Goal: Task Accomplishment & Management: Manage account settings

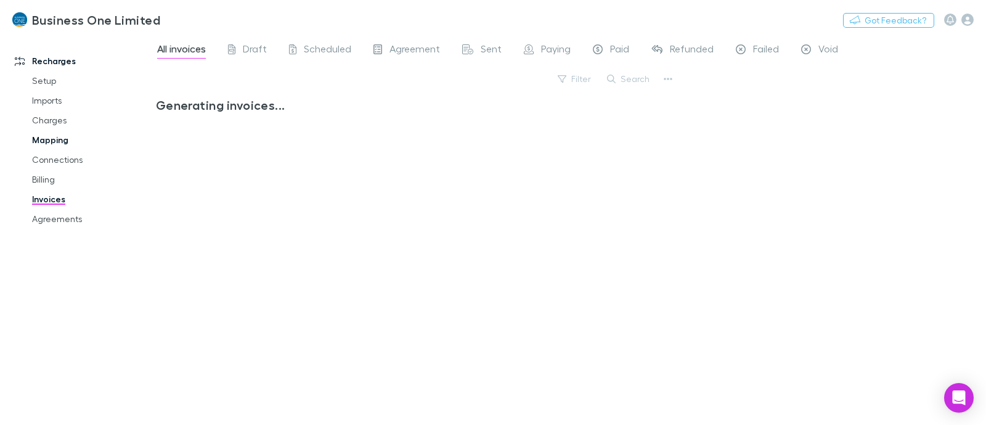
click at [58, 137] on link "Mapping" at bounding box center [92, 140] width 145 height 20
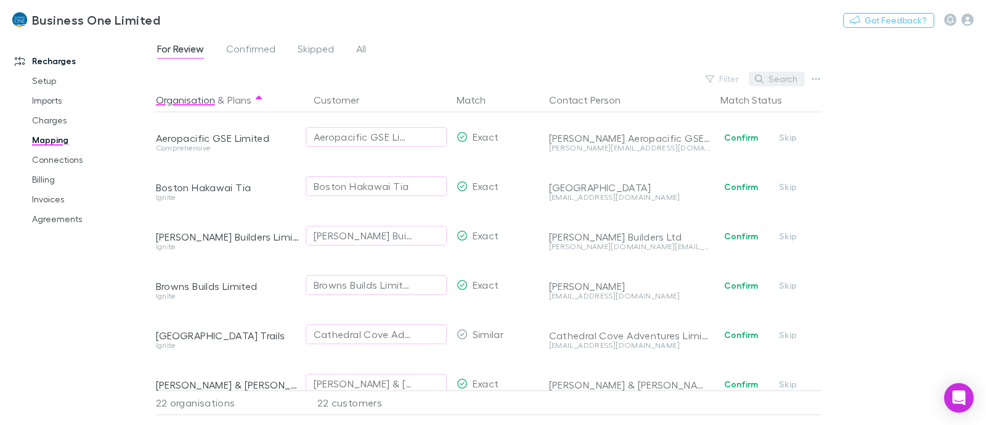
click at [785, 76] on button "Search" at bounding box center [777, 78] width 56 height 15
click at [360, 51] on span "All" at bounding box center [361, 51] width 10 height 16
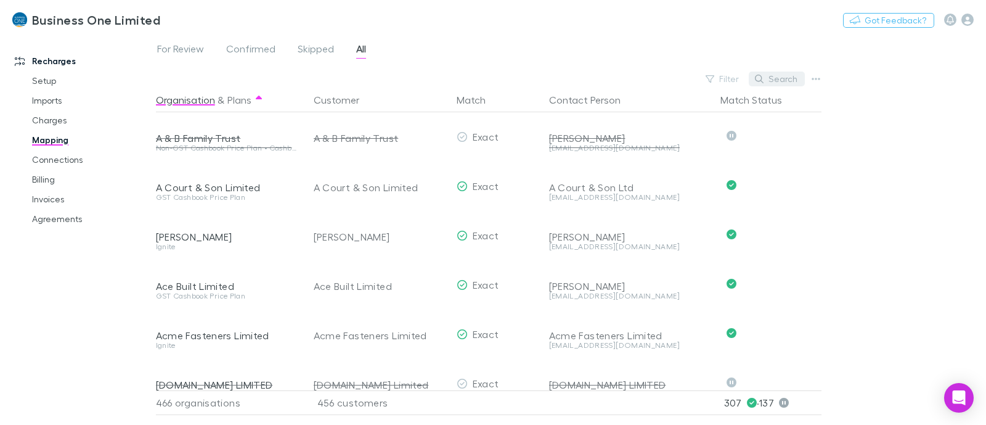
click at [786, 83] on button "Search" at bounding box center [777, 78] width 56 height 15
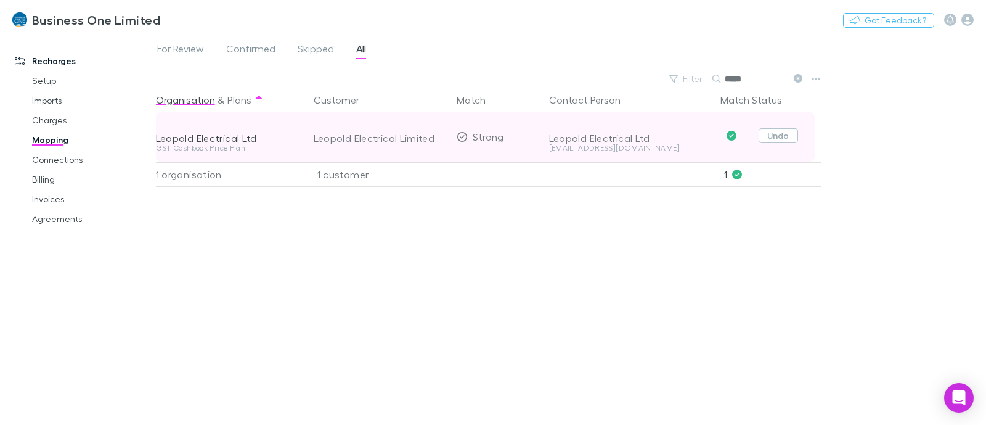
type input "*****"
click at [774, 139] on button "Undo" at bounding box center [777, 135] width 39 height 15
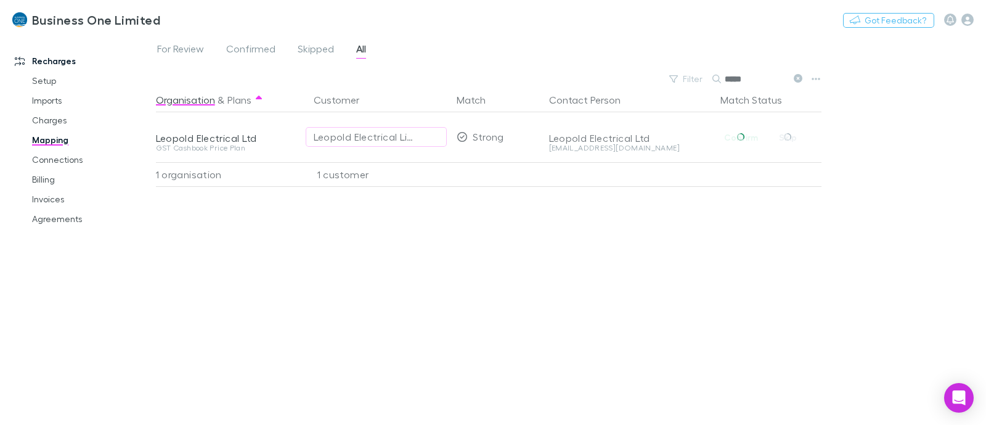
drag, startPoint x: 763, startPoint y: 79, endPoint x: 625, endPoint y: 79, distance: 137.4
click at [627, 79] on div "Filter Search *****" at bounding box center [490, 78] width 669 height 17
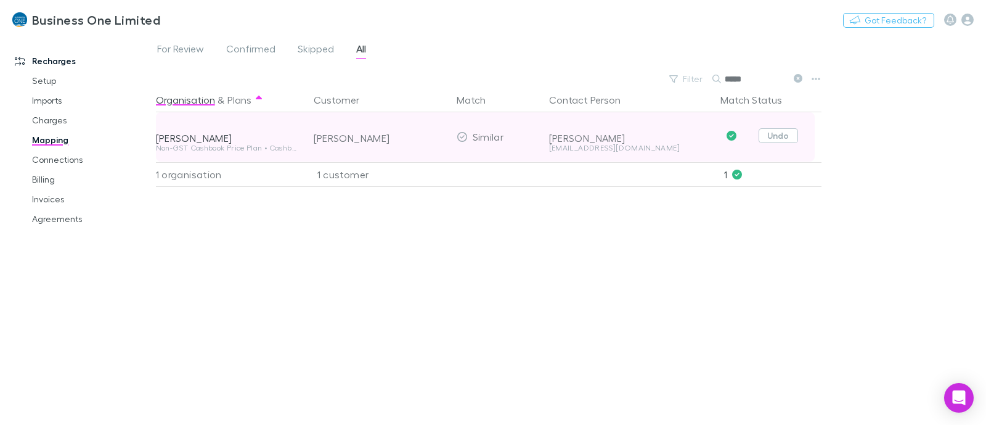
type input "*****"
click at [789, 136] on button "Undo" at bounding box center [777, 135] width 39 height 15
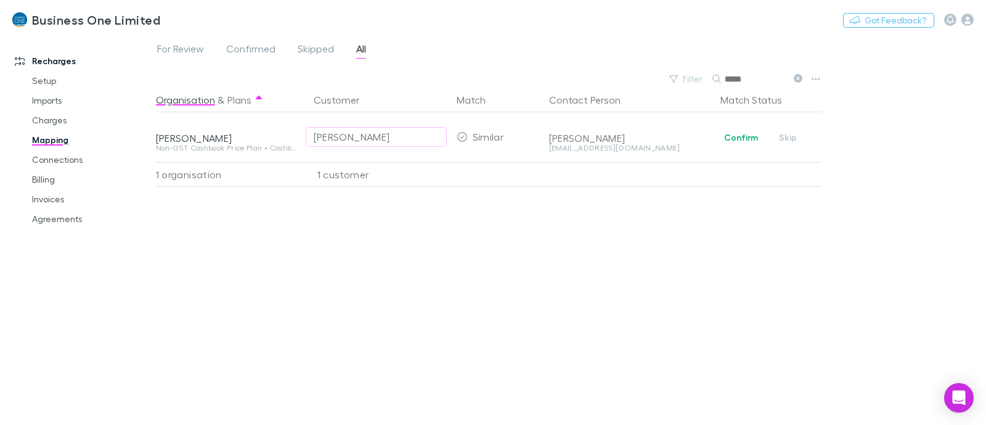
click at [615, 261] on div "Organisation & Plans Customer Match Contact Person Match Status [PERSON_NAME] N…" at bounding box center [490, 250] width 669 height 327
click at [42, 140] on link "Mapping" at bounding box center [92, 140] width 145 height 20
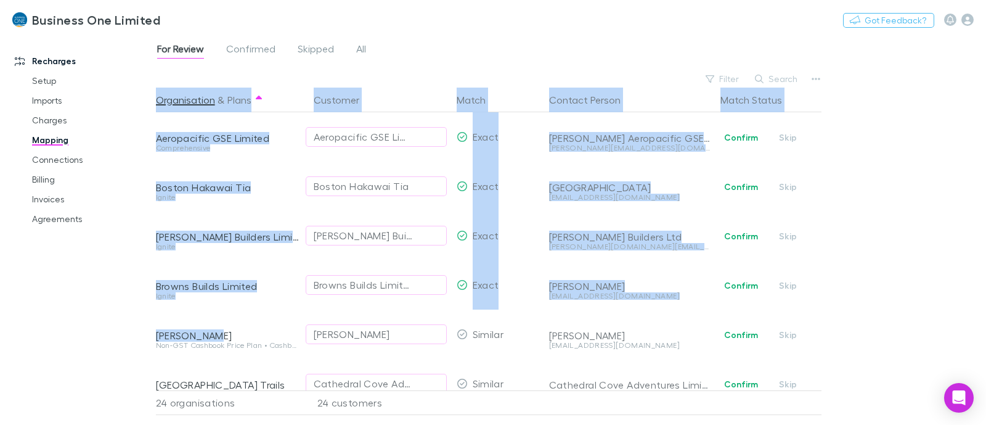
drag, startPoint x: 214, startPoint y: 332, endPoint x: 153, endPoint y: 334, distance: 61.6
click at [153, 334] on div "Recharges Setup Imports Charges Mapping Connections Billing Invoices Agreements…" at bounding box center [493, 230] width 986 height 390
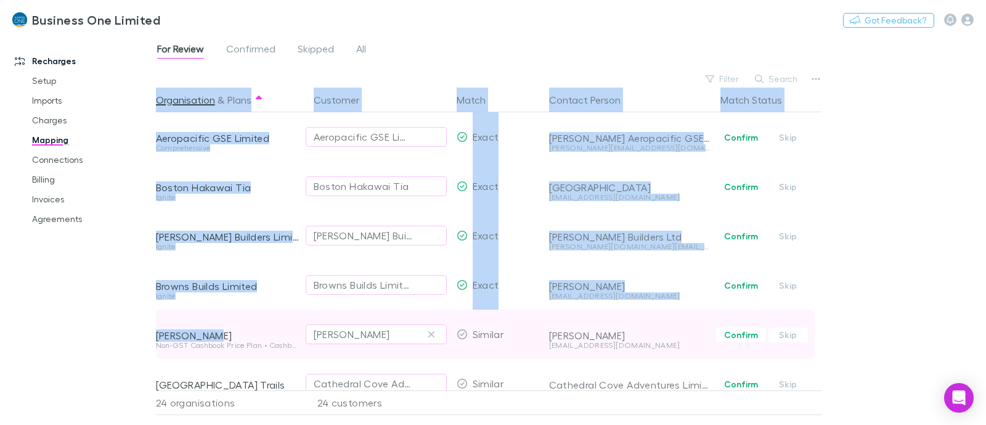
click at [256, 327] on div "[PERSON_NAME]" at bounding box center [227, 325] width 143 height 32
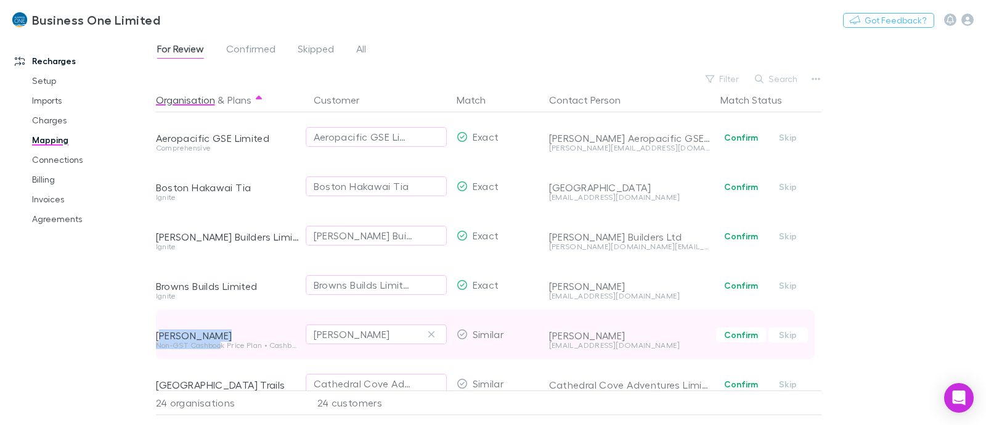
drag, startPoint x: 222, startPoint y: 344, endPoint x: 161, endPoint y: 331, distance: 62.4
click at [161, 331] on div "[PERSON_NAME] Non-GST Cashbook Price Plan • Cashbook (Non-GST) Price Plan" at bounding box center [230, 333] width 148 height 49
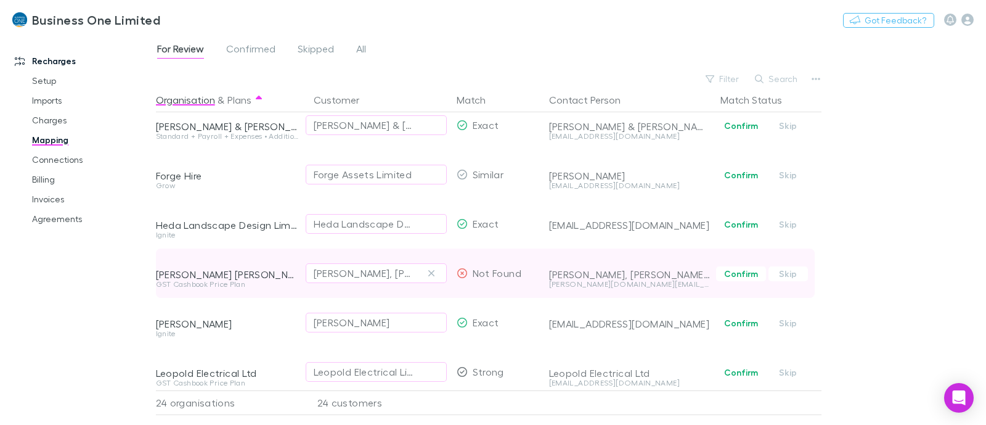
scroll to position [385, 0]
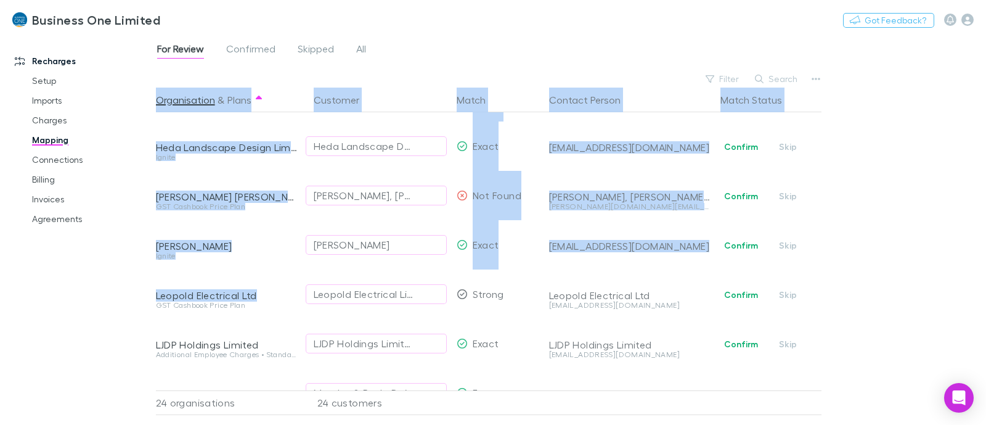
drag, startPoint x: 235, startPoint y: 295, endPoint x: 149, endPoint y: 297, distance: 86.3
click at [149, 297] on div "Recharges Setup Imports Charges Mapping Connections Billing Invoices Agreements…" at bounding box center [493, 230] width 986 height 390
click at [154, 297] on div "Recharges Setup Imports Charges Mapping Connections Billing Invoices Agreements" at bounding box center [78, 220] width 156 height 370
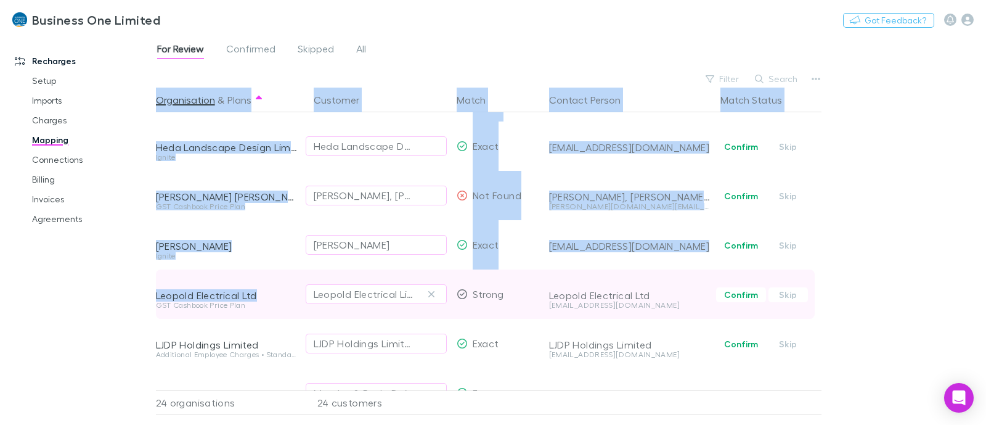
click at [267, 315] on div "GST Cashbook Price Plan" at bounding box center [227, 309] width 143 height 17
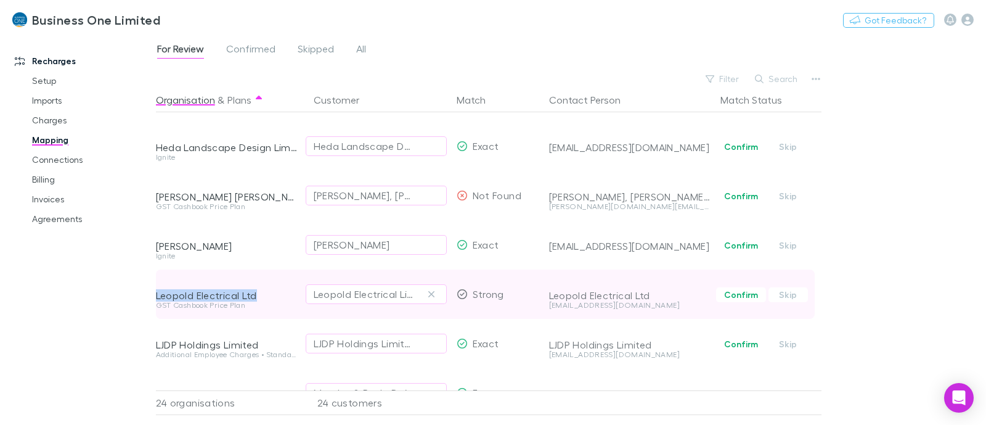
drag, startPoint x: 263, startPoint y: 300, endPoint x: 155, endPoint y: 295, distance: 108.0
click at [156, 295] on div "Leopold Electrical Ltd" at bounding box center [227, 295] width 143 height 12
copy div "Leopold Electrical Ltd"
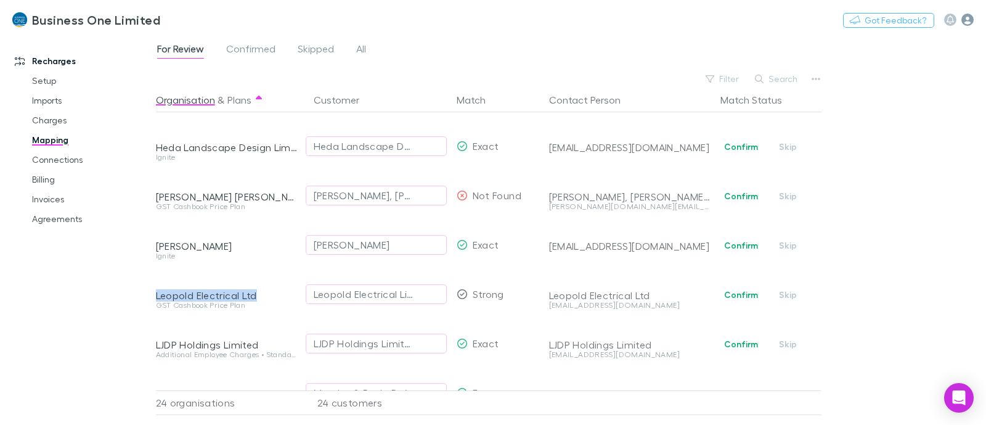
click at [966, 19] on icon "button" at bounding box center [967, 20] width 12 height 12
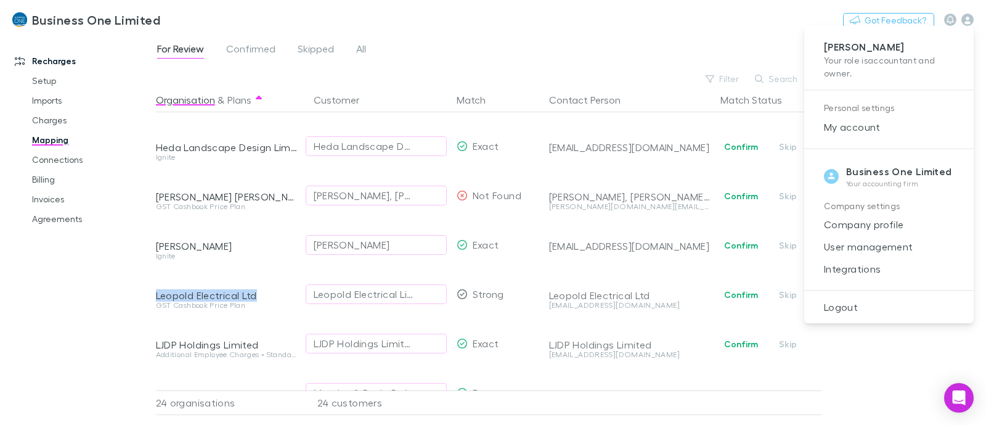
click at [865, 245] on span "User management" at bounding box center [889, 246] width 150 height 15
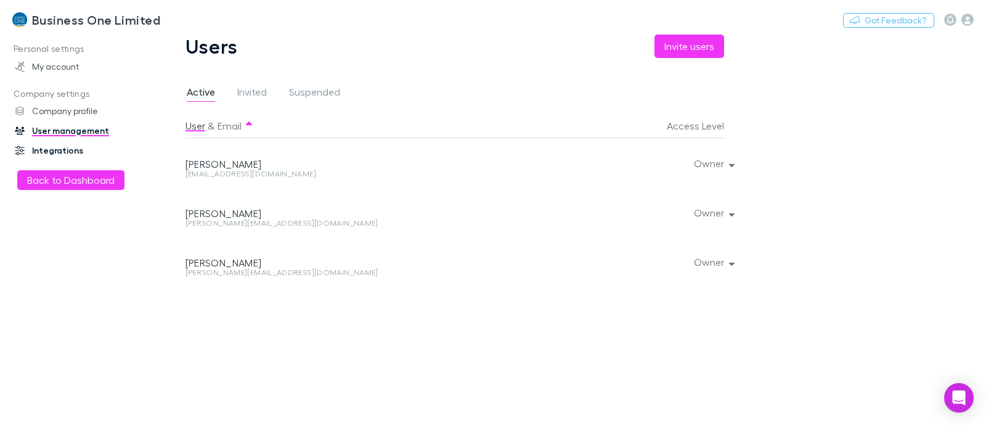
click at [57, 153] on link "Integrations" at bounding box center [83, 150] width 163 height 20
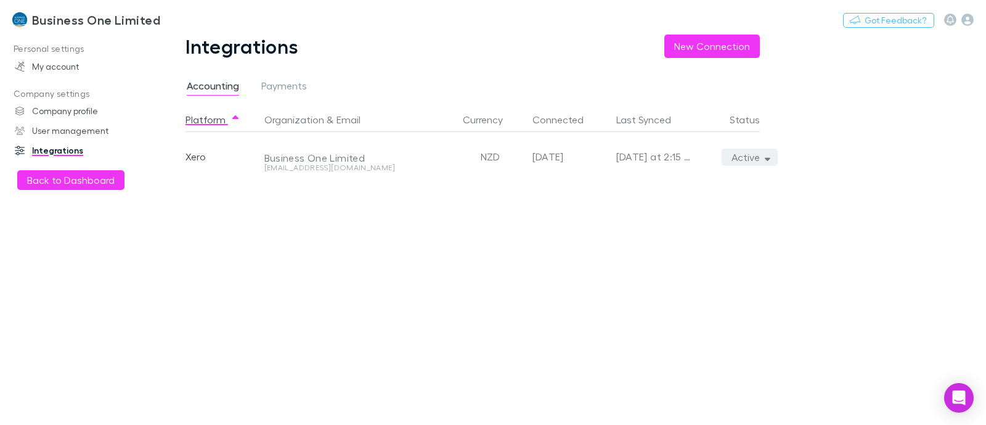
click at [765, 161] on button "Active" at bounding box center [750, 156] width 56 height 17
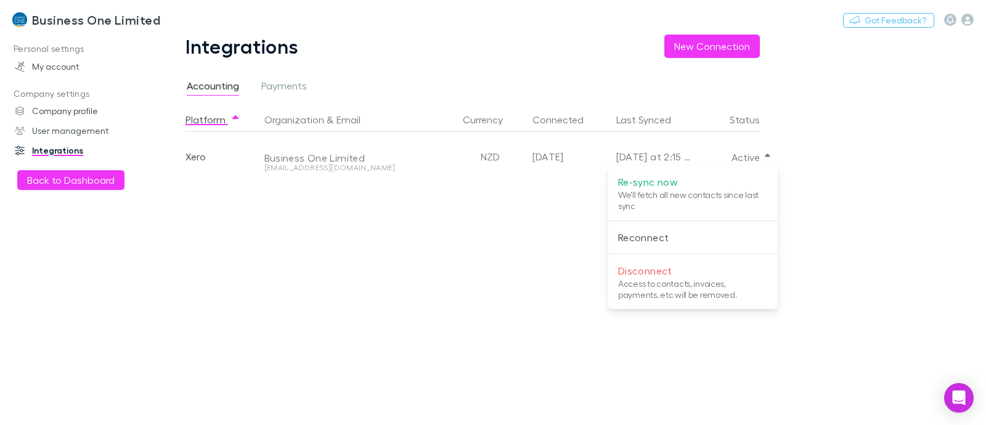
click at [649, 195] on p "We'll fetch all new contacts since last sync" at bounding box center [693, 200] width 150 height 22
click at [521, 295] on div at bounding box center [493, 212] width 986 height 425
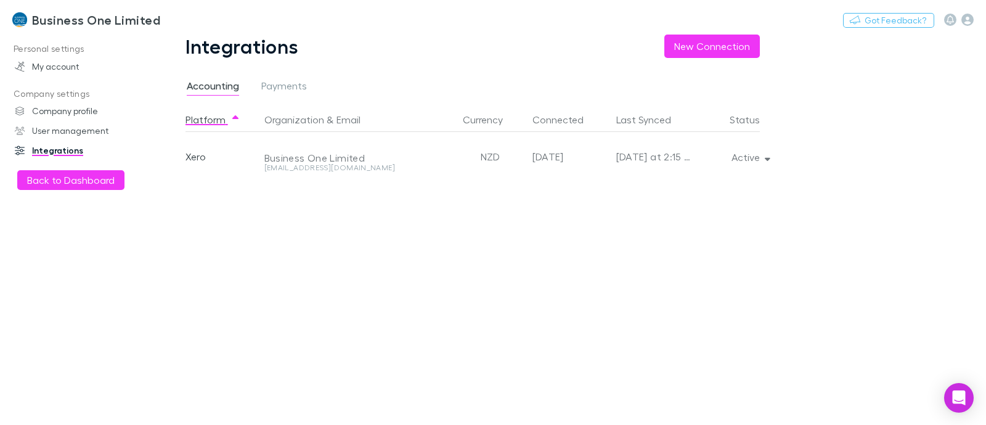
drag, startPoint x: 468, startPoint y: 227, endPoint x: 711, endPoint y: 151, distance: 254.3
click at [471, 229] on div "Platform Organization & Email Currency Connected Last Synced Status Xero Busine…" at bounding box center [482, 265] width 594 height 317
click at [759, 152] on button "Active" at bounding box center [750, 156] width 56 height 17
click at [493, 229] on div at bounding box center [493, 212] width 986 height 425
click at [62, 180] on button "Back to Dashboard" at bounding box center [70, 180] width 107 height 20
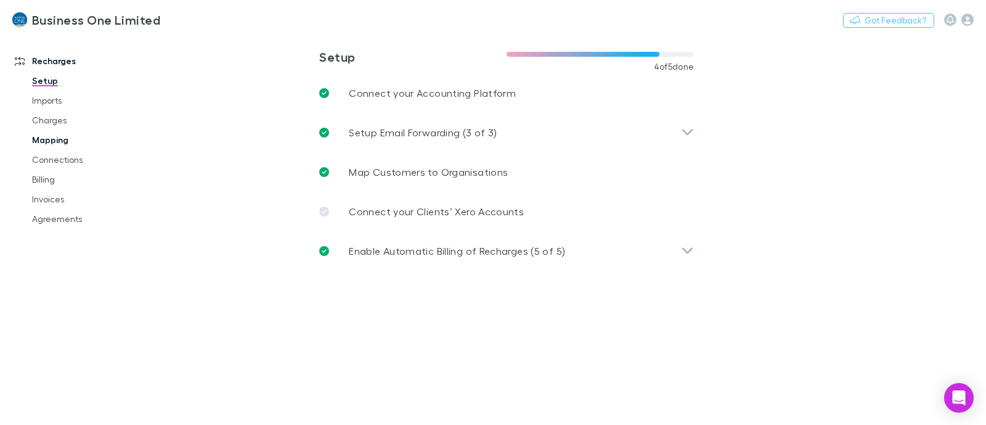
click at [49, 137] on link "Mapping" at bounding box center [92, 140] width 145 height 20
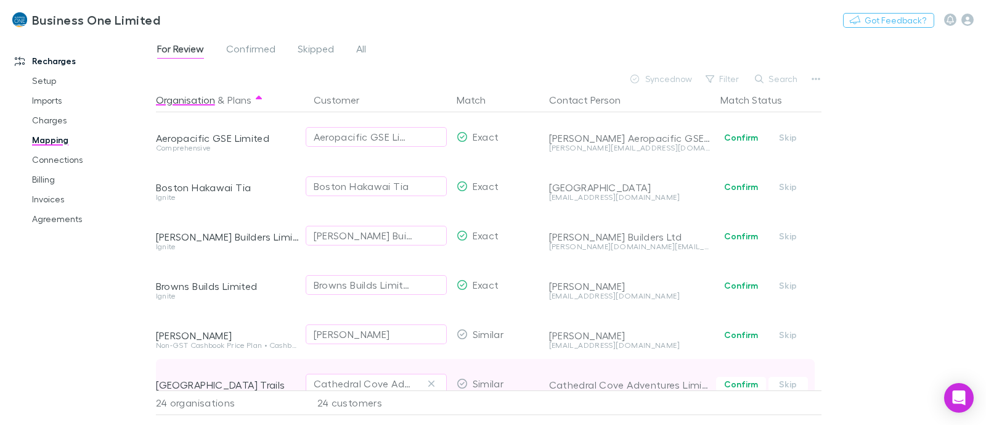
scroll to position [76, 0]
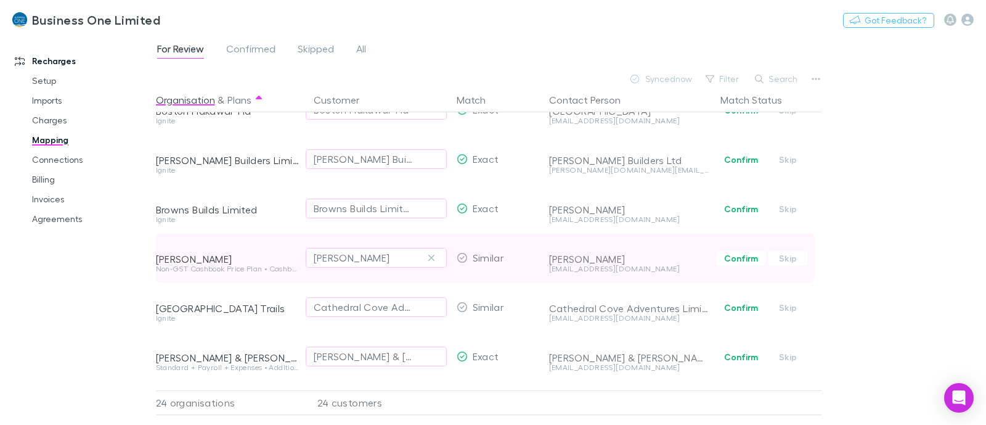
click at [360, 278] on div "[PERSON_NAME]" at bounding box center [376, 257] width 141 height 49
click at [383, 257] on div "[PERSON_NAME]" at bounding box center [352, 257] width 76 height 15
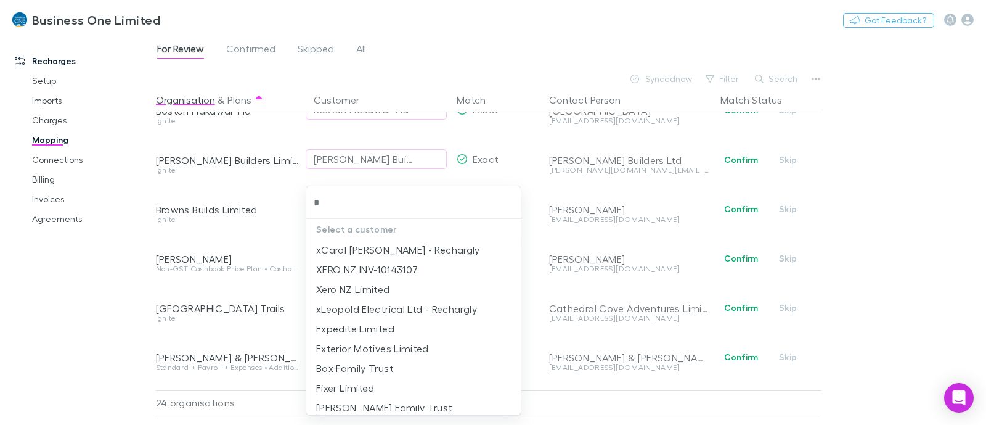
type input "**"
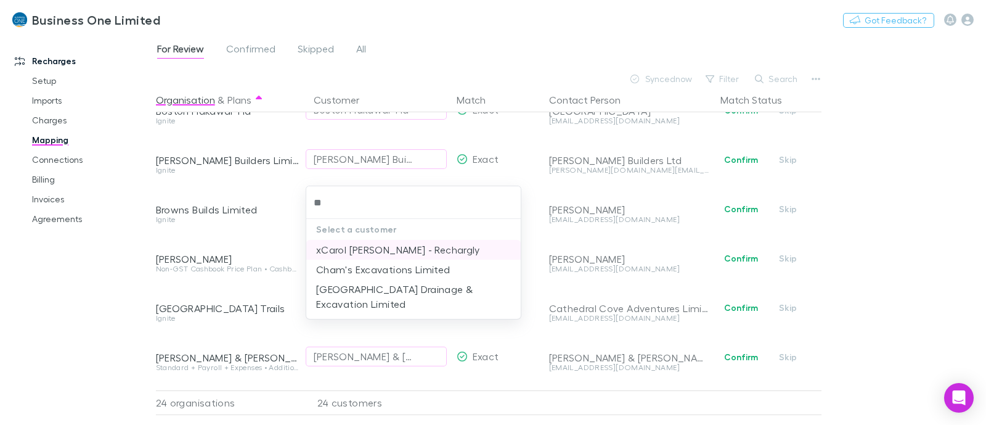
click at [356, 253] on li "xCarol [PERSON_NAME] - Rechargly" at bounding box center [413, 250] width 214 height 20
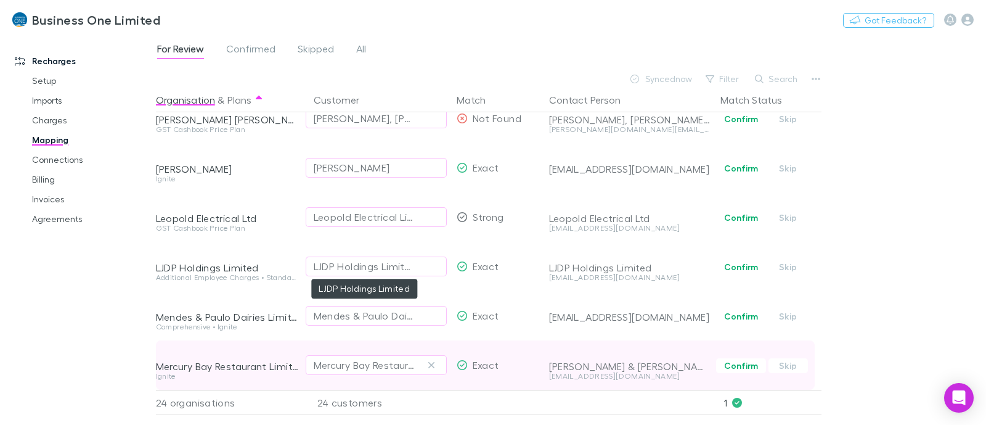
scroll to position [539, 0]
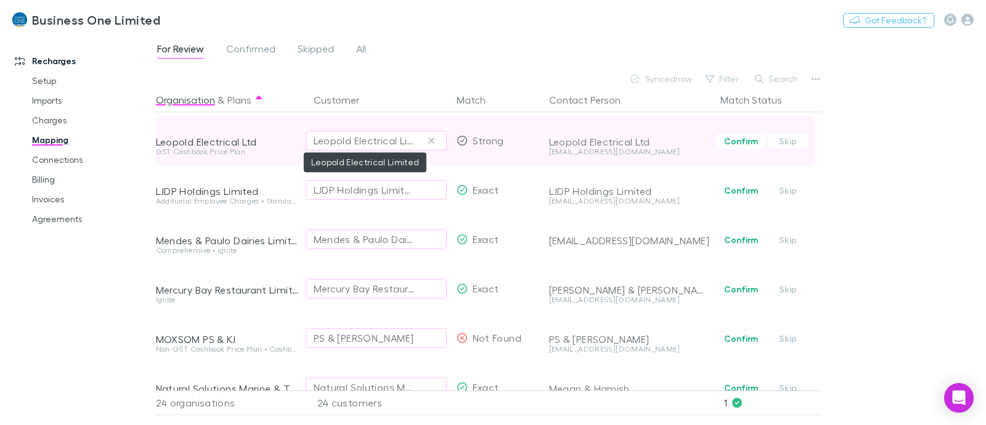
click at [357, 135] on div "Leopold Electrical Limited" at bounding box center [364, 140] width 100 height 15
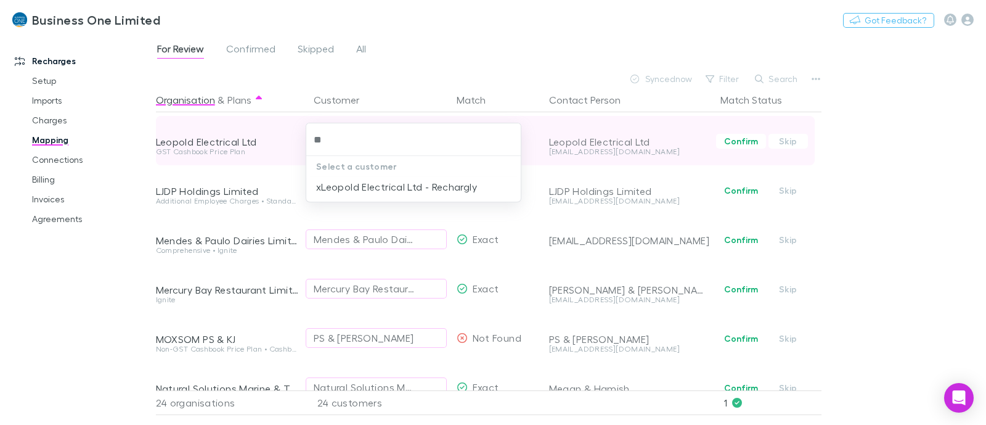
type input "***"
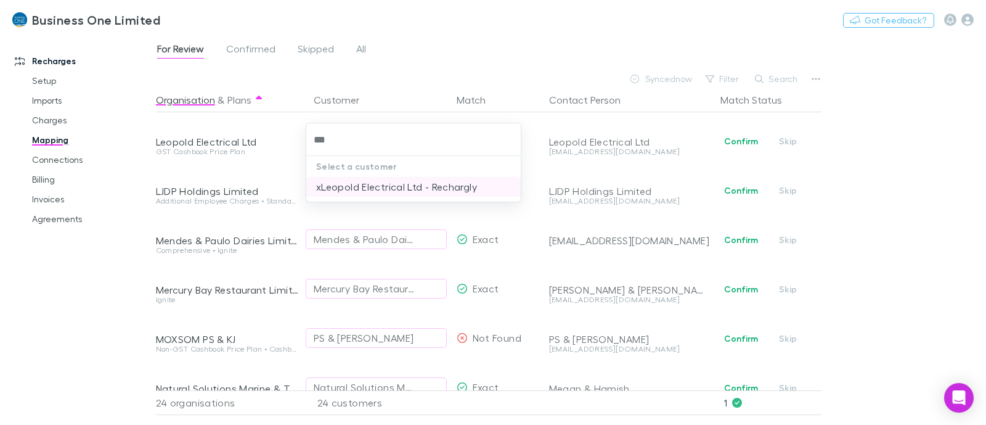
click at [328, 189] on li "xLeopold Electrical Ltd - Rechargly" at bounding box center [413, 187] width 214 height 20
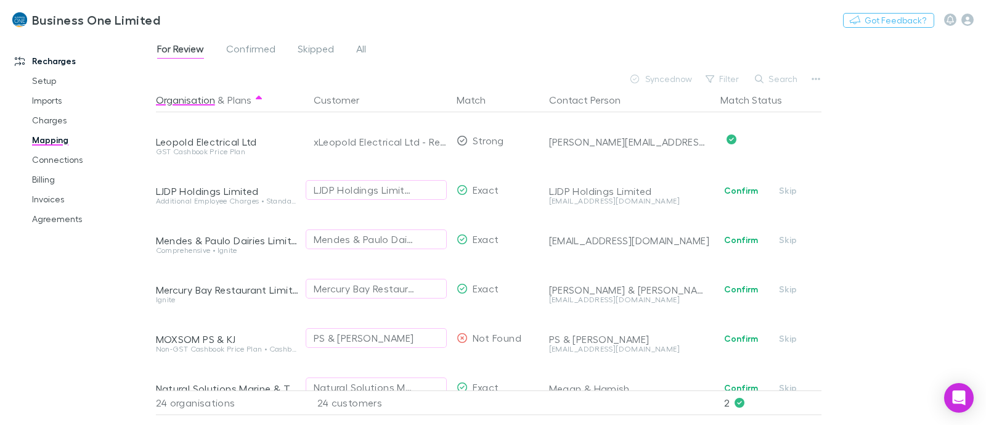
click at [920, 127] on div "For Review Confirmed Skipped All Synced now Filter Search Organisation & Plans …" at bounding box center [571, 230] width 830 height 390
click at [364, 51] on span "All" at bounding box center [361, 51] width 10 height 16
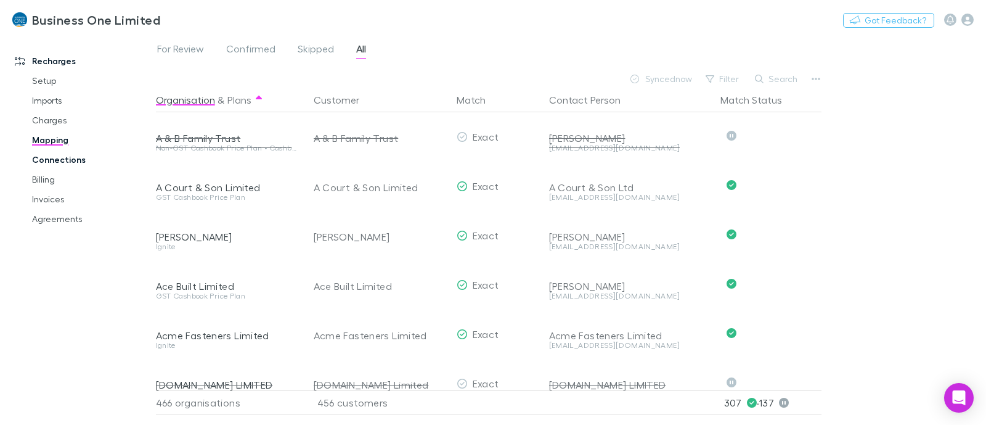
click at [63, 160] on link "Connections" at bounding box center [92, 160] width 145 height 20
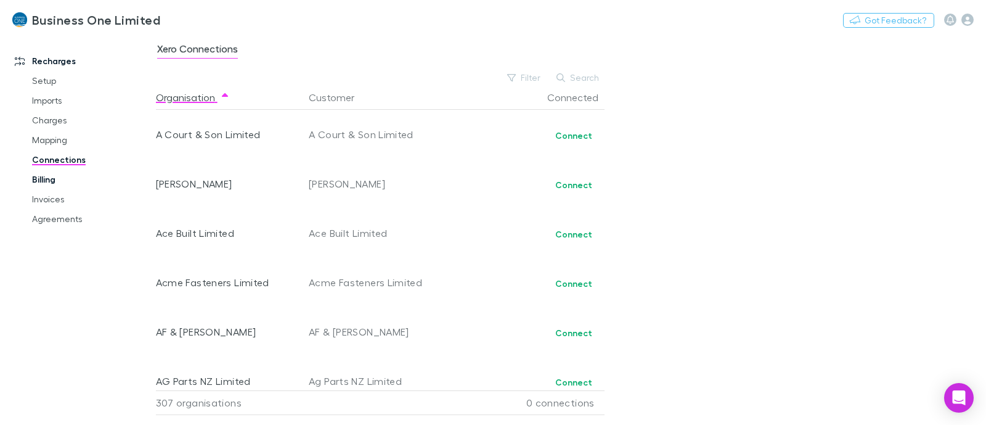
click at [44, 178] on link "Billing" at bounding box center [92, 179] width 145 height 20
